Goal: Transaction & Acquisition: Download file/media

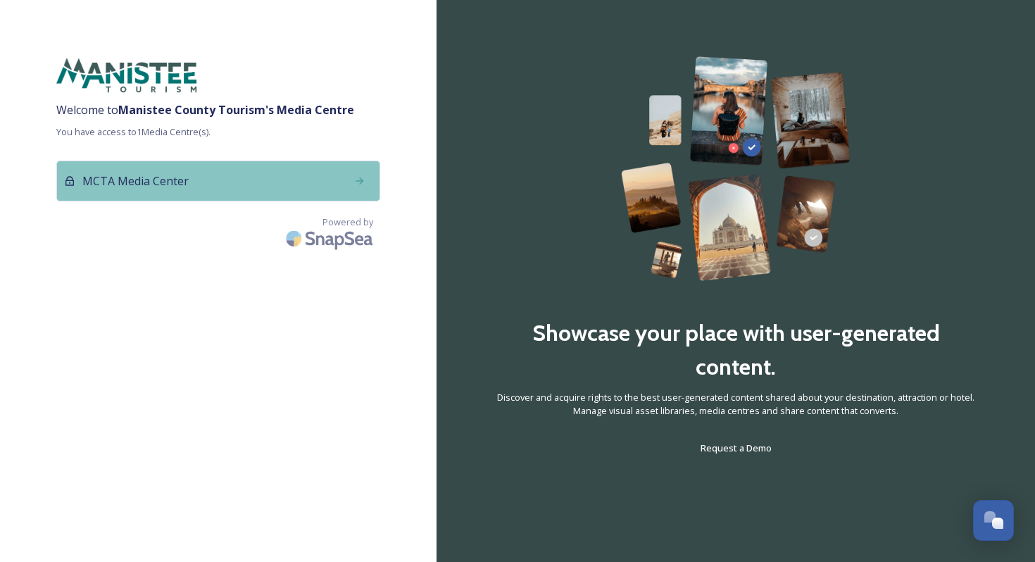
click at [333, 177] on div "MCTA Media Center" at bounding box center [218, 180] width 324 height 41
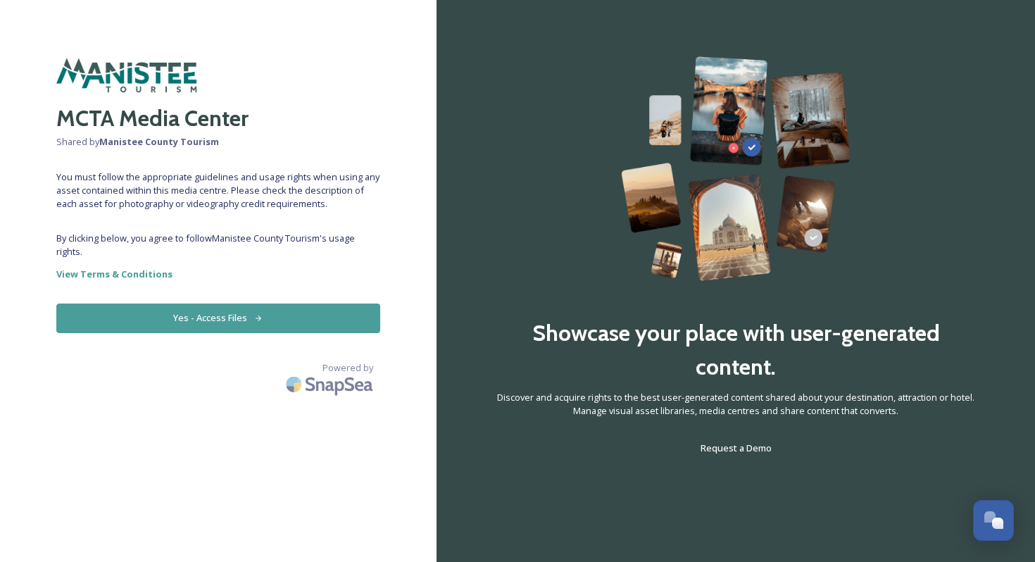
click at [222, 316] on button "Yes - Access Files" at bounding box center [218, 317] width 324 height 29
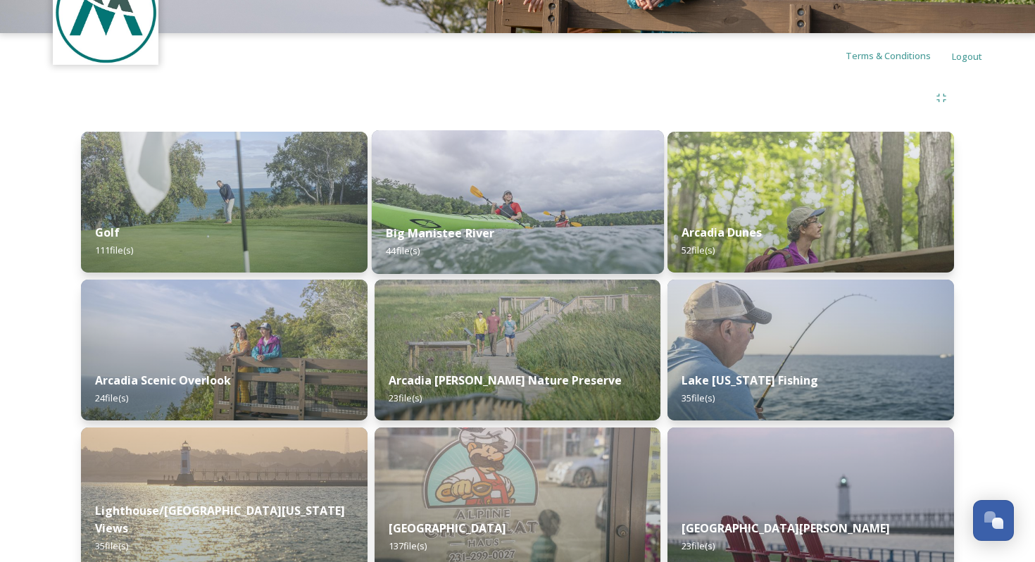
scroll to position [95, 0]
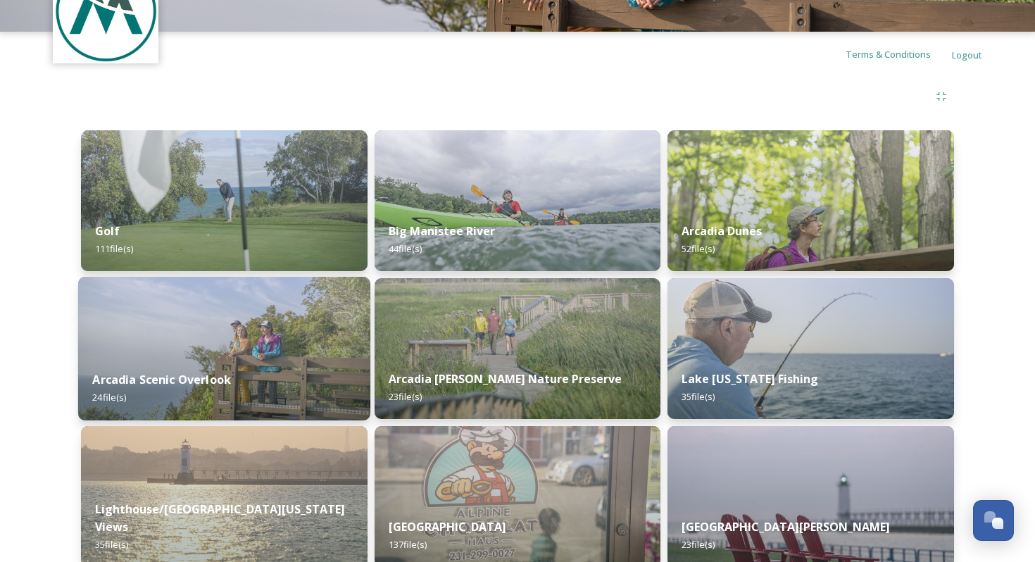
click at [243, 359] on div "Arcadia Scenic Overlook 24 file(s)" at bounding box center [224, 388] width 292 height 64
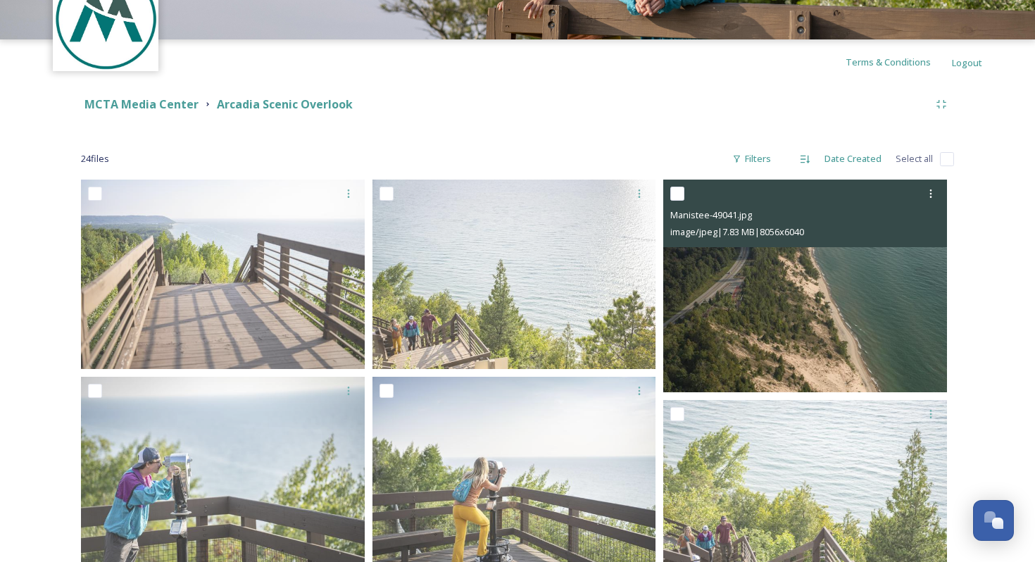
scroll to position [90, 0]
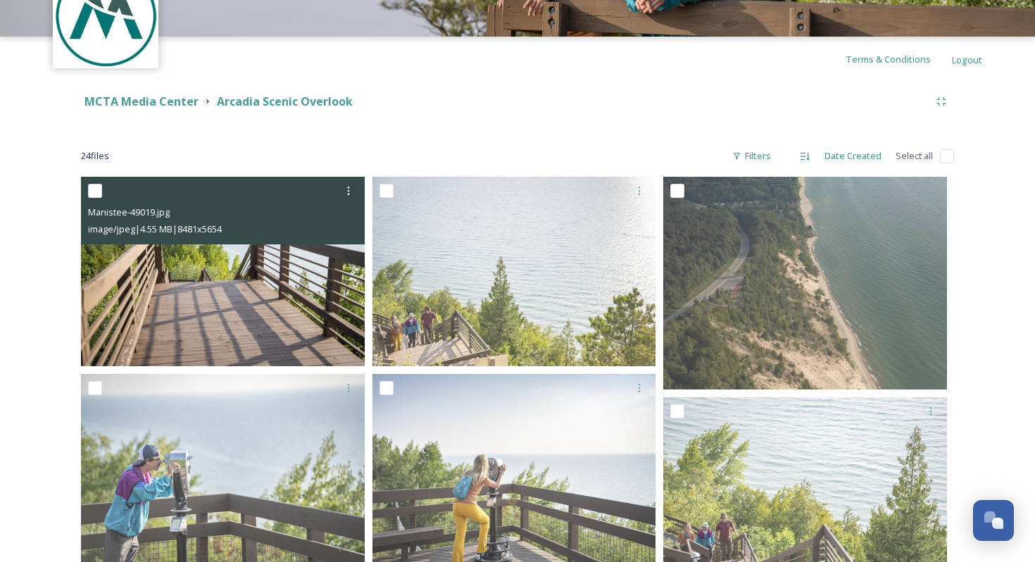
click at [98, 195] on input "checkbox" at bounding box center [95, 191] width 14 height 14
checkbox input "true"
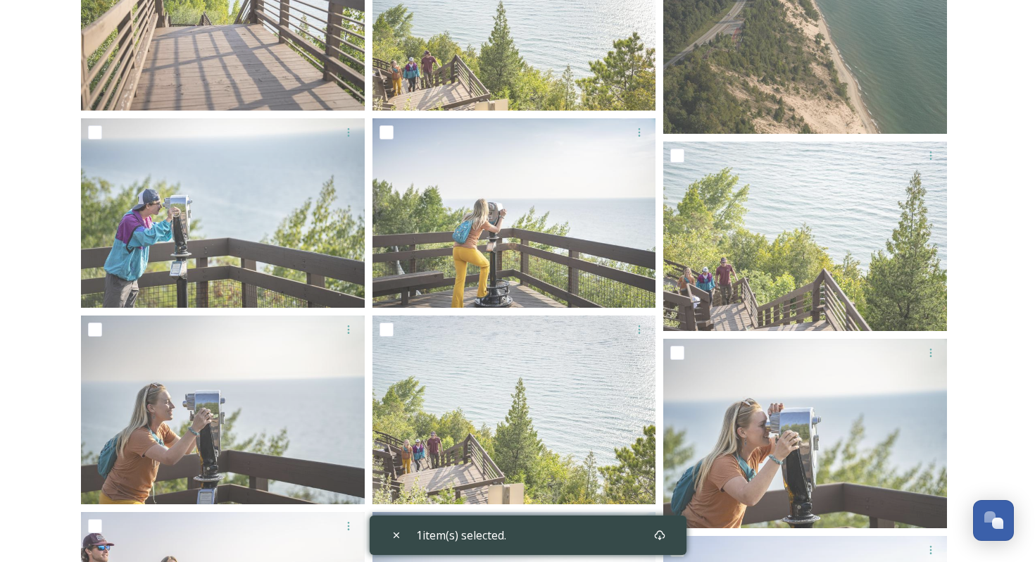
scroll to position [0, 0]
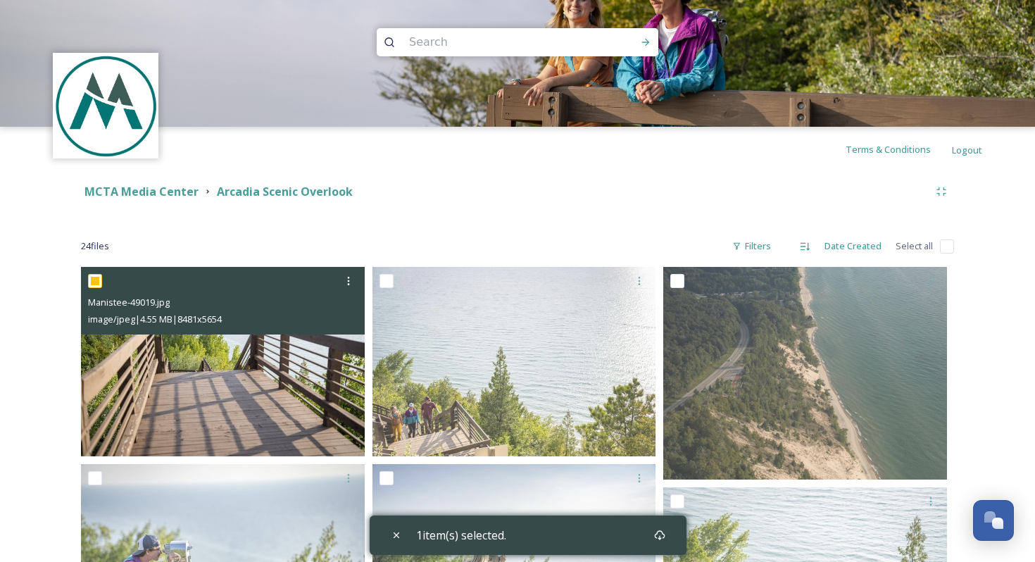
click at [122, 320] on span "image/jpeg | 4.55 MB | 8481 x 5654" at bounding box center [155, 318] width 134 height 13
click at [139, 301] on span "Manistee-49019.jpg" at bounding box center [129, 302] width 82 height 13
click at [160, 305] on span "Manistee-49019.jpg" at bounding box center [129, 302] width 82 height 13
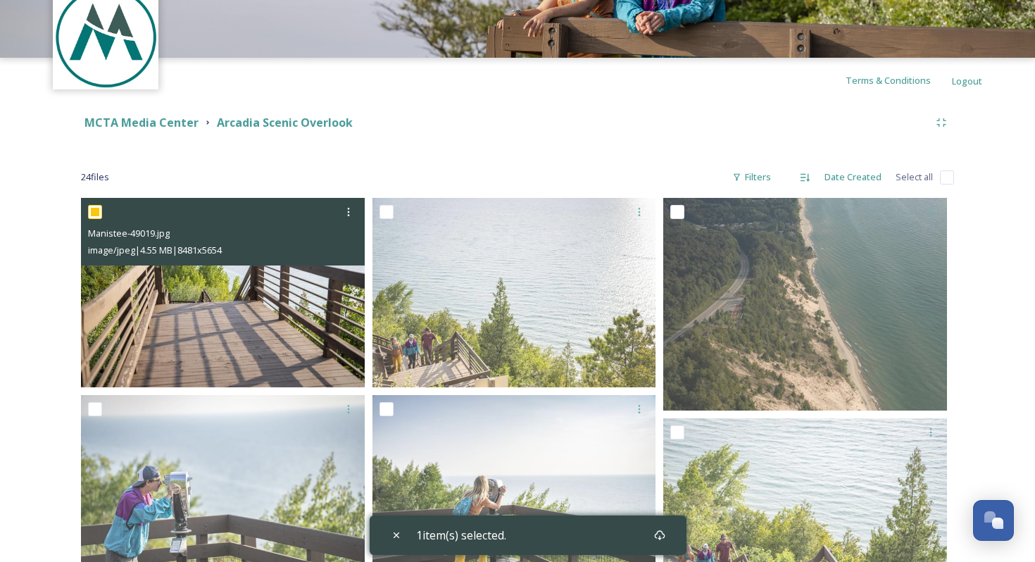
scroll to position [70, 0]
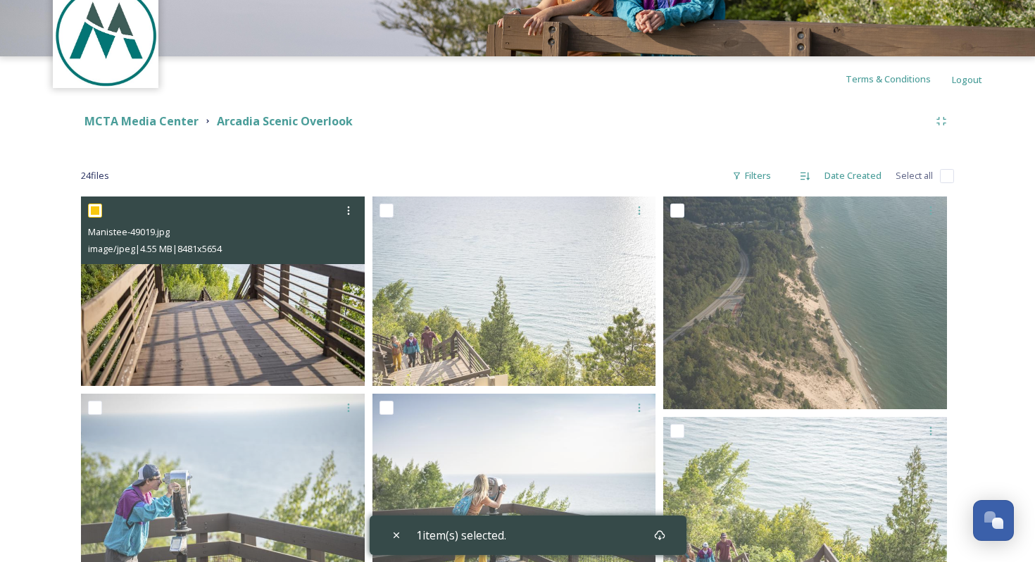
click at [231, 319] on img at bounding box center [223, 290] width 284 height 189
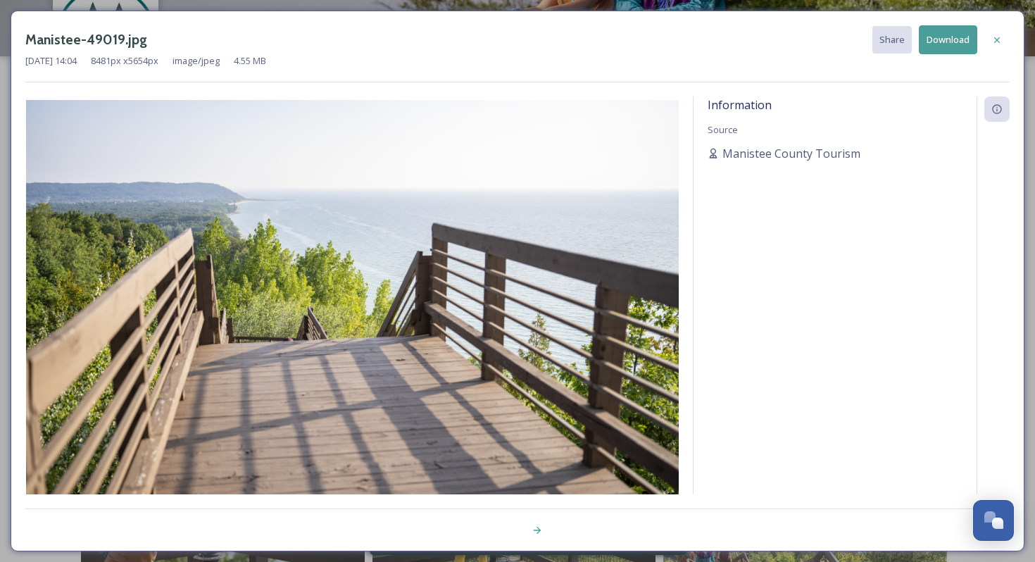
click at [944, 42] on button "Download" at bounding box center [947, 39] width 58 height 29
click at [995, 41] on icon at bounding box center [997, 40] width 6 height 6
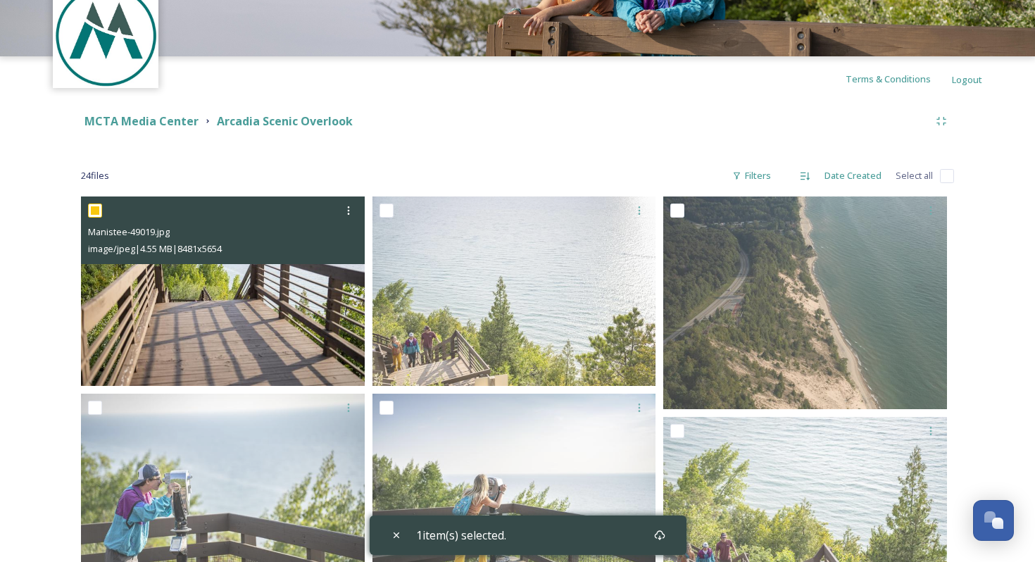
scroll to position [0, 0]
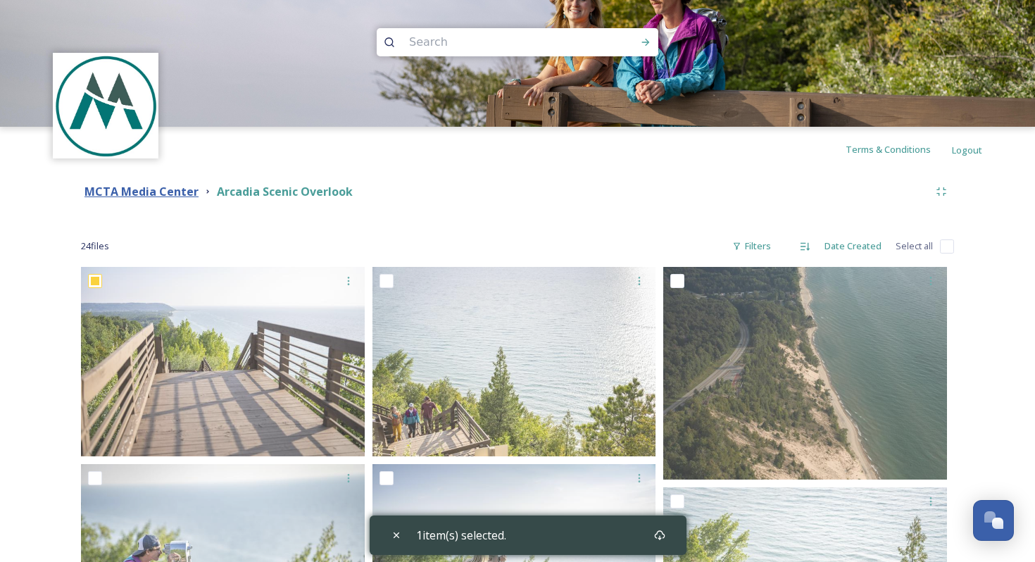
click at [152, 192] on strong "MCTA Media Center" at bounding box center [141, 191] width 114 height 15
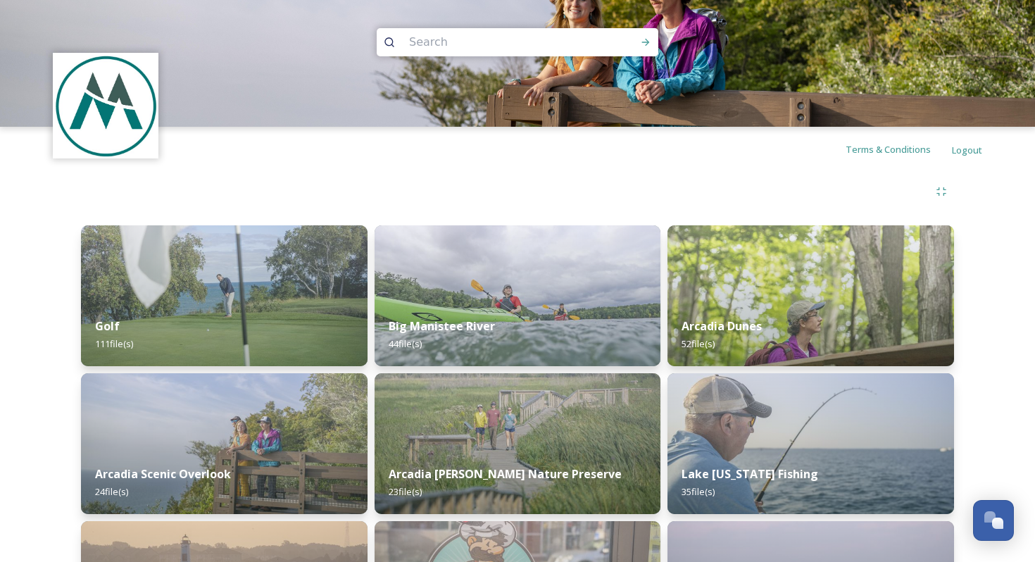
click at [433, 45] on input at bounding box center [498, 42] width 193 height 31
type input "manistee river"
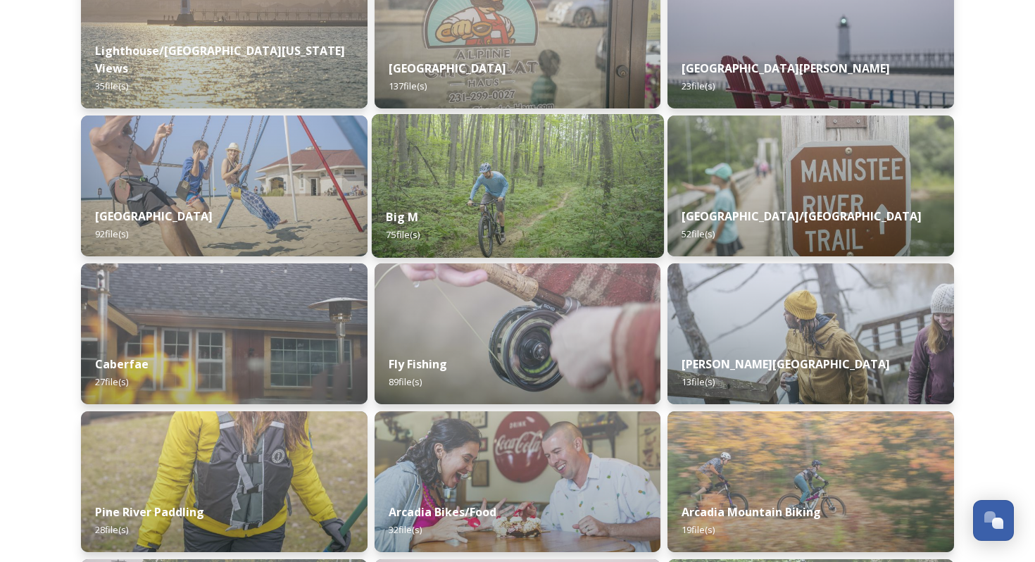
scroll to position [556, 0]
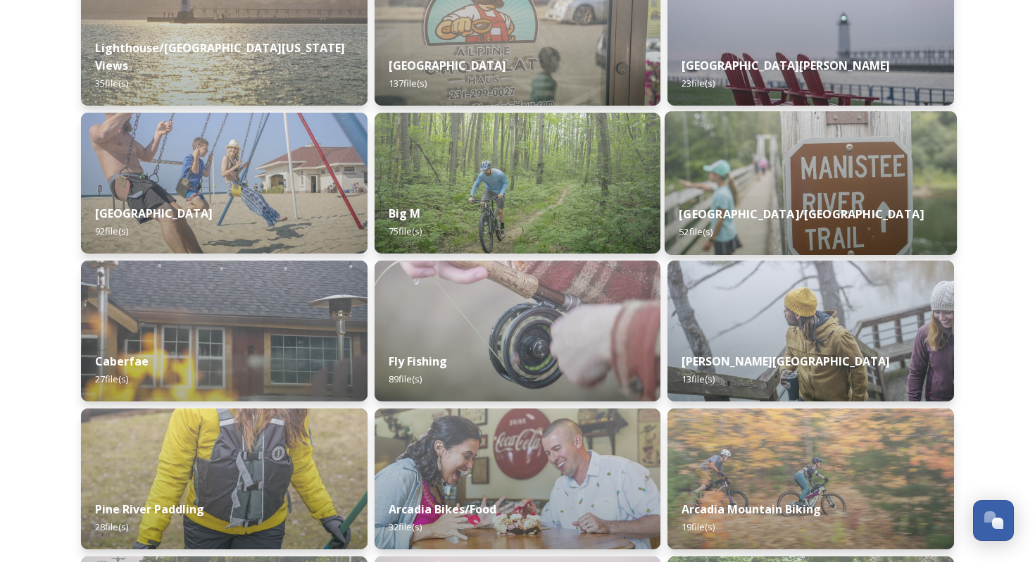
click at [733, 193] on div "Manistee River Trail/North Country Trail 52 file(s)" at bounding box center [810, 223] width 292 height 64
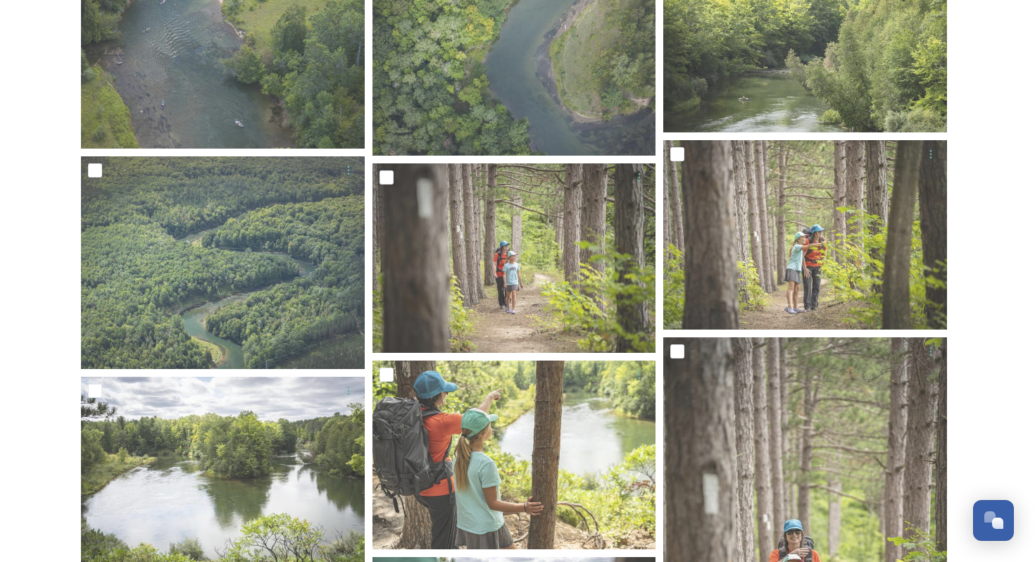
scroll to position [997, 0]
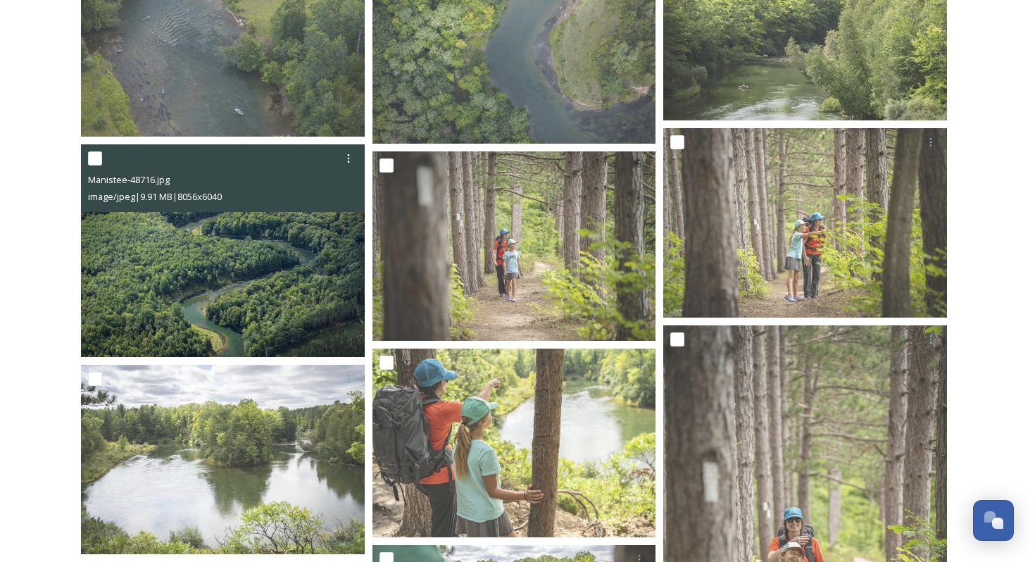
click at [92, 157] on input "checkbox" at bounding box center [95, 158] width 14 height 14
checkbox input "true"
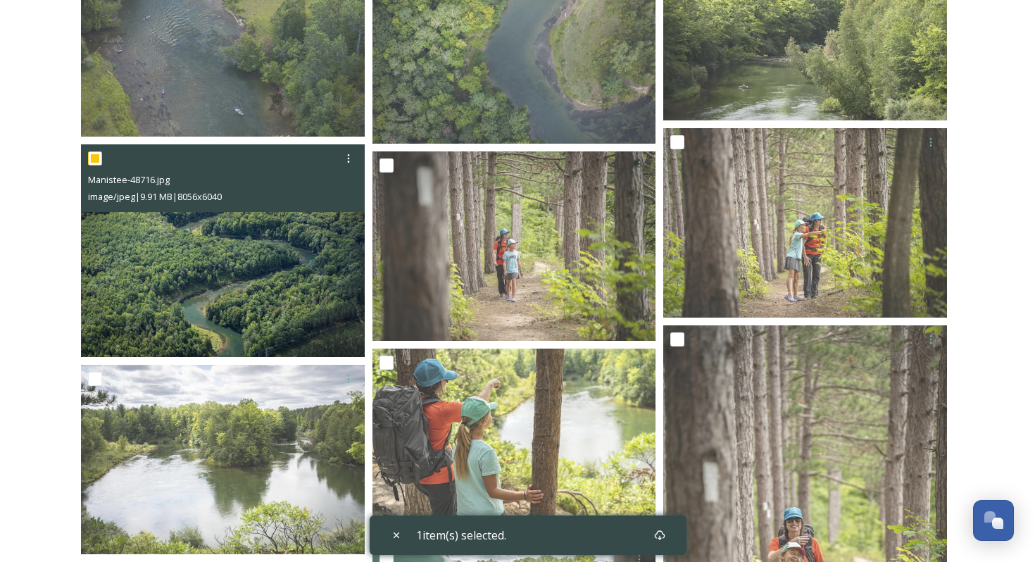
click at [182, 212] on img at bounding box center [223, 250] width 284 height 213
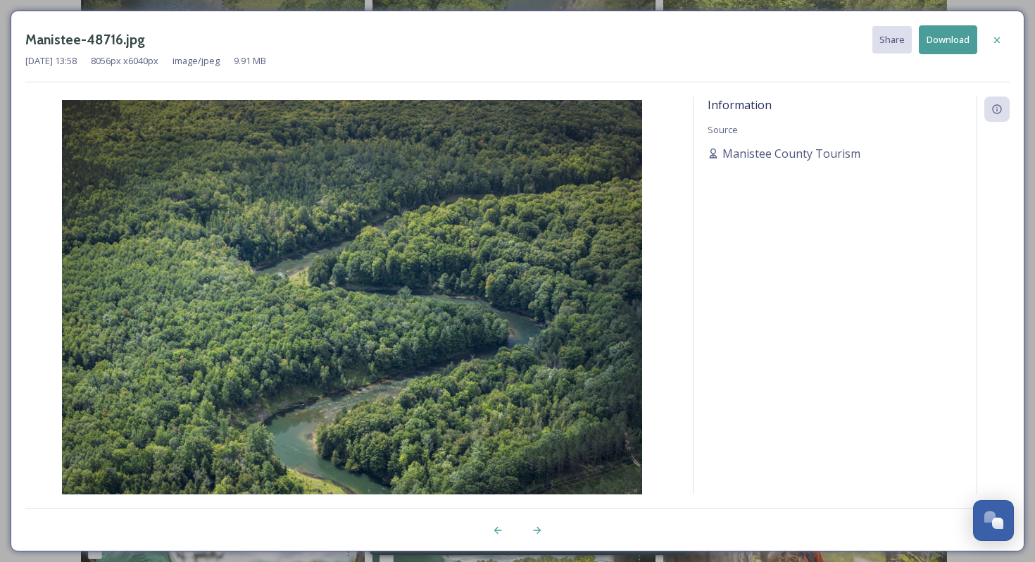
click at [947, 30] on button "Download" at bounding box center [947, 39] width 58 height 29
